Goal: Find specific page/section: Find specific page/section

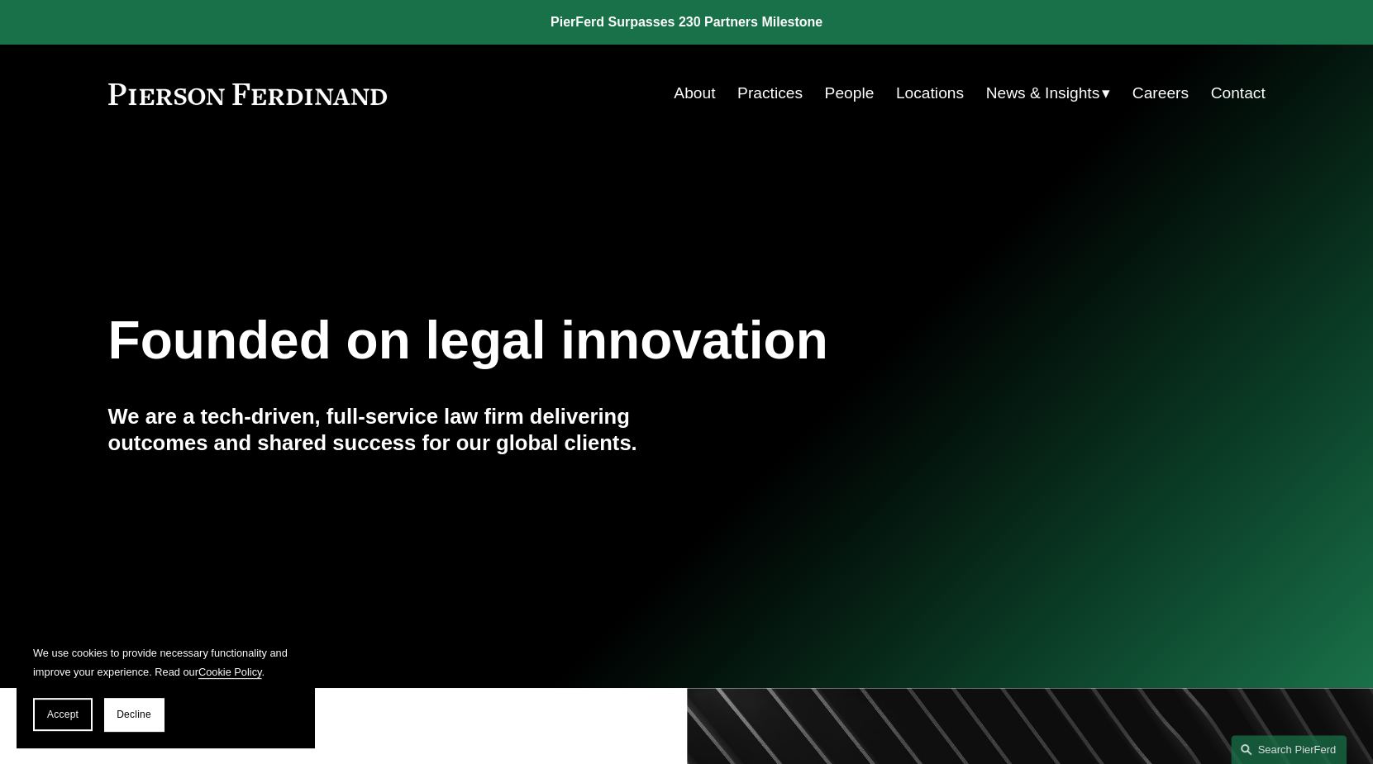
click at [846, 93] on link "People" at bounding box center [849, 93] width 50 height 31
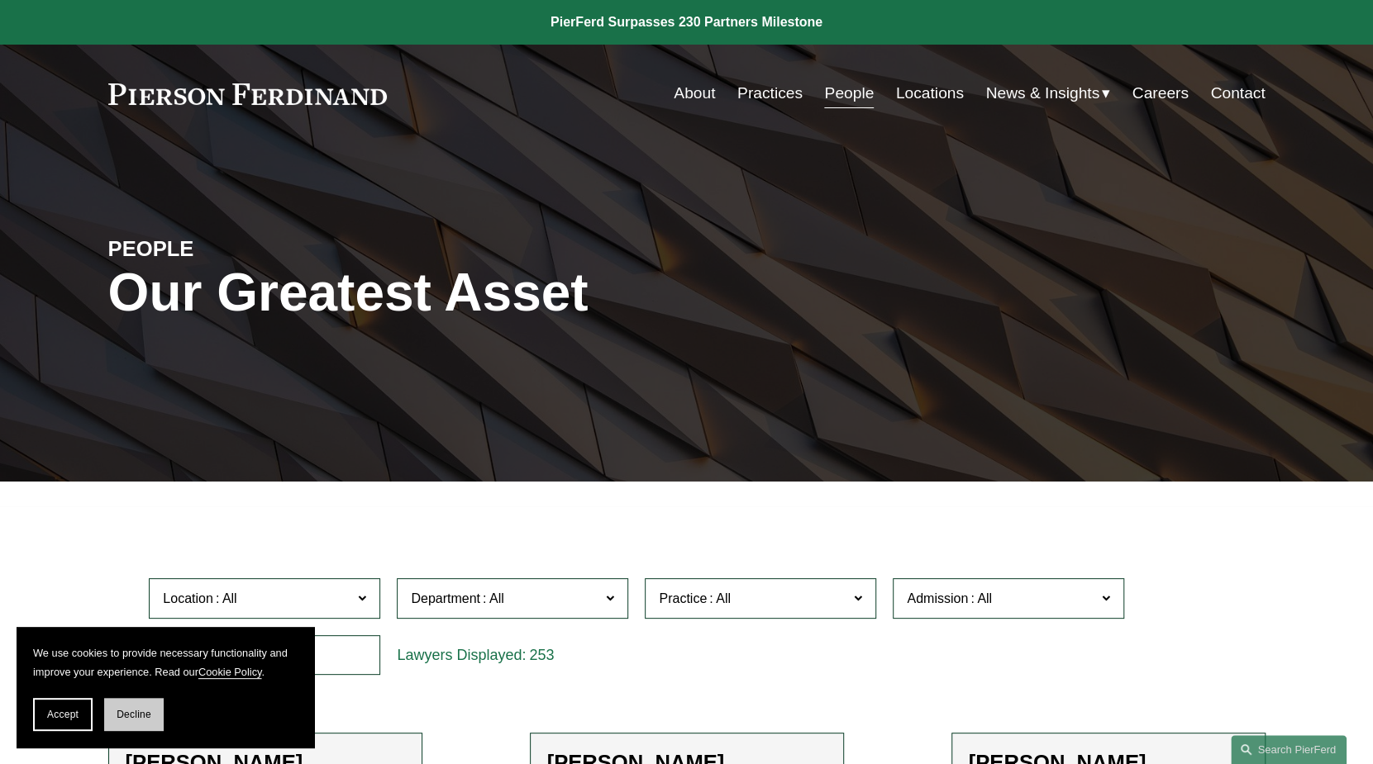
click at [139, 719] on span "Decline" at bounding box center [134, 715] width 35 height 12
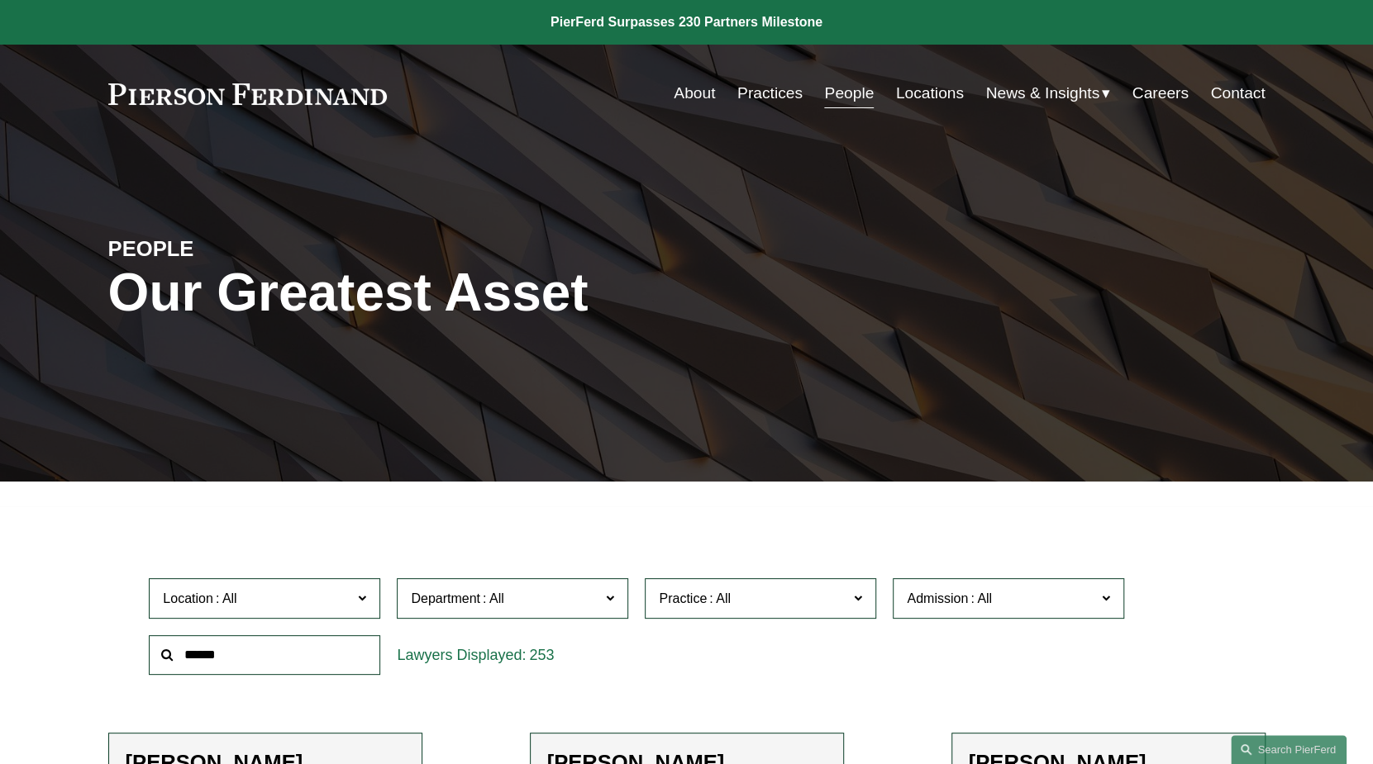
click at [259, 656] on input "text" at bounding box center [264, 655] width 231 height 40
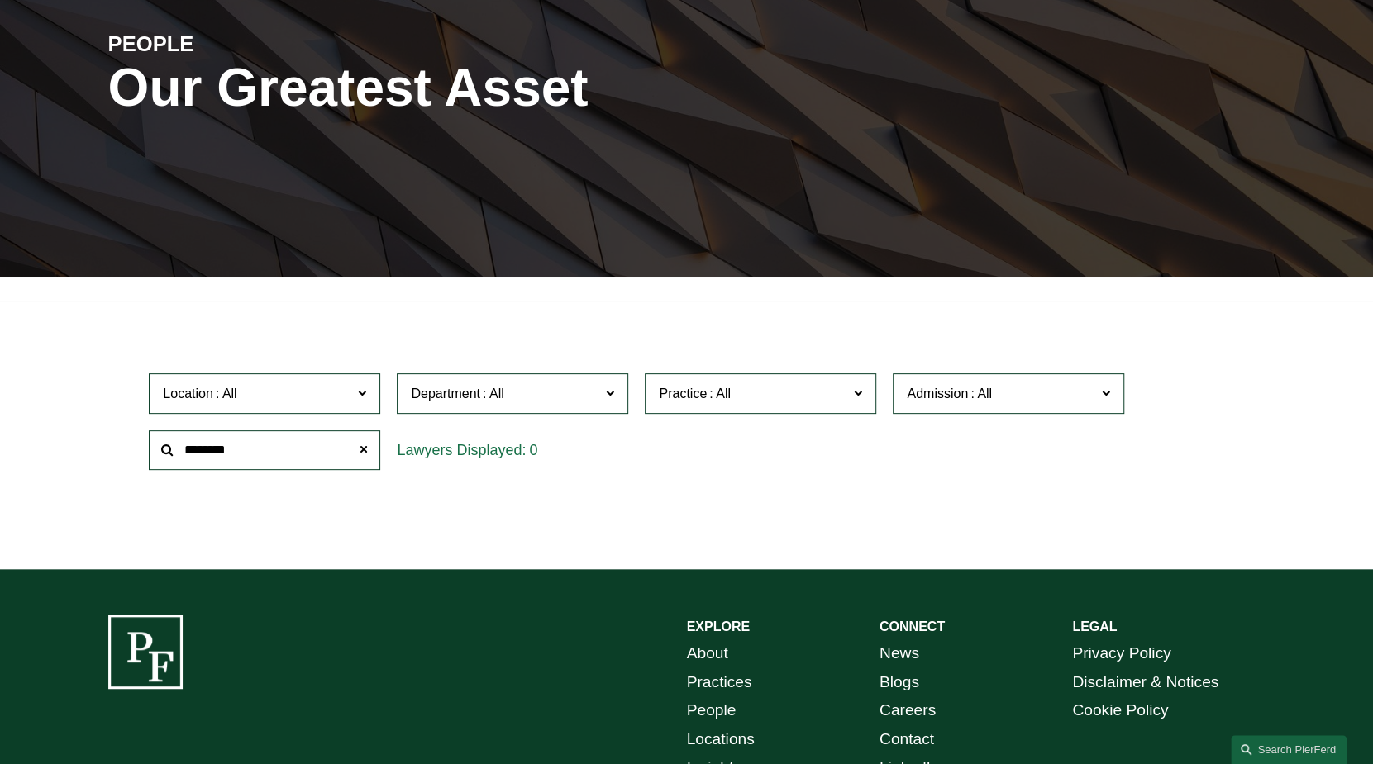
scroll to position [224, 0]
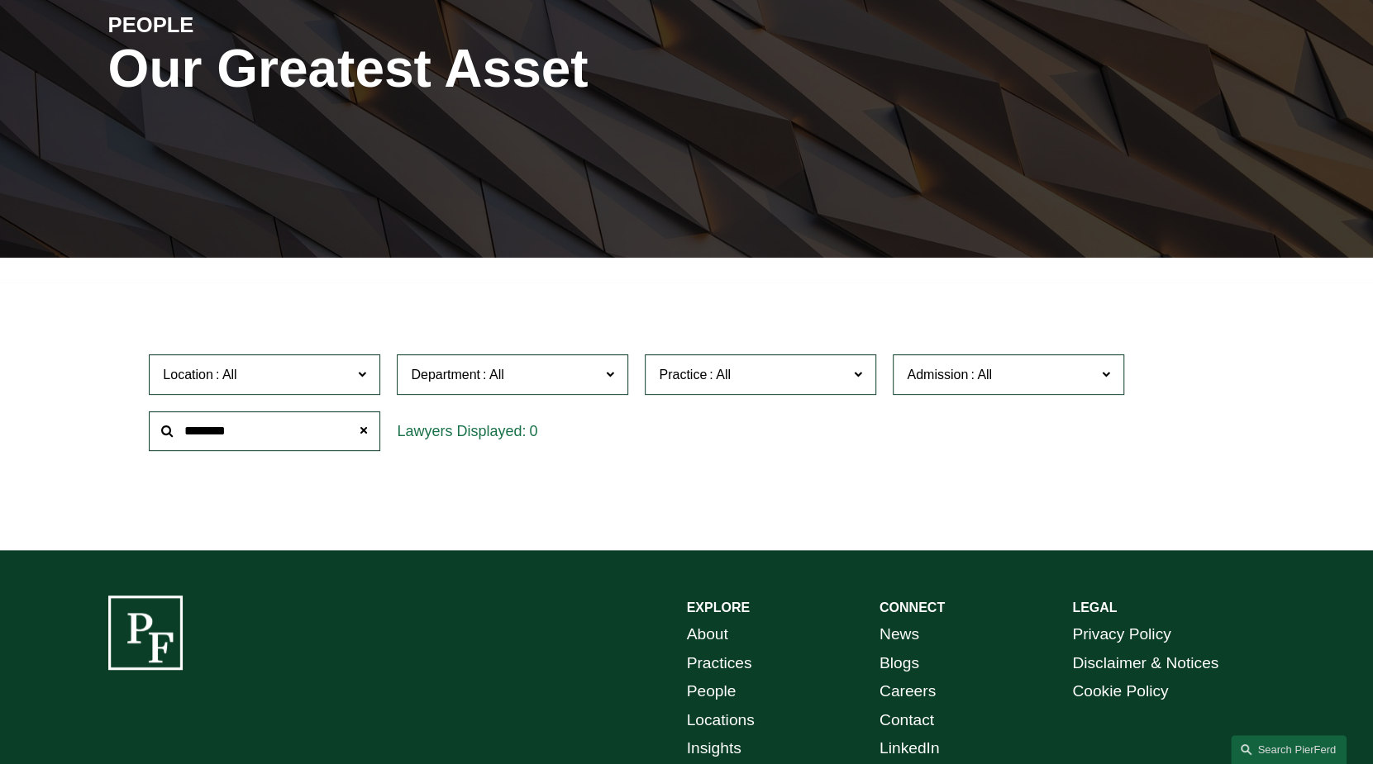
drag, startPoint x: 233, startPoint y: 440, endPoint x: 95, endPoint y: 435, distance: 138.1
click at [95, 435] on ul "Filter Location All [GEOGRAPHIC_DATA] [GEOGRAPHIC_DATA] [GEOGRAPHIC_DATA] [GEOG…" at bounding box center [687, 403] width 1240 height 212
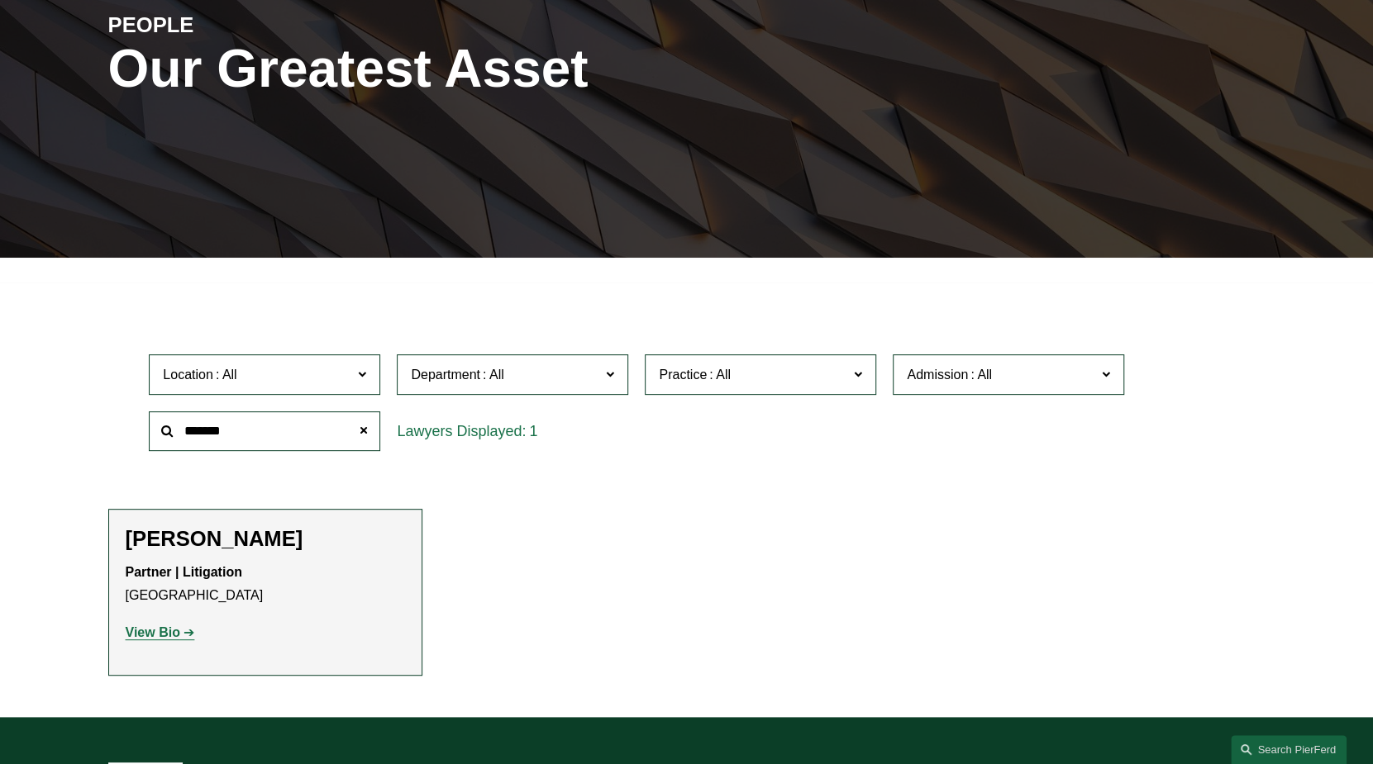
type input "*******"
